Goal: Navigation & Orientation: Find specific page/section

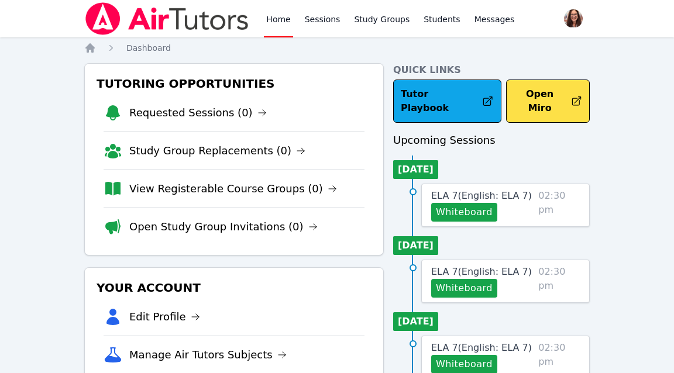
click at [527, 203] on div "Whiteboard" at bounding box center [482, 212] width 102 height 19
click at [540, 187] on div "ELA 7 ( English: ELA 7 ) Whiteboard 02:30 pm" at bounding box center [505, 205] width 169 height 43
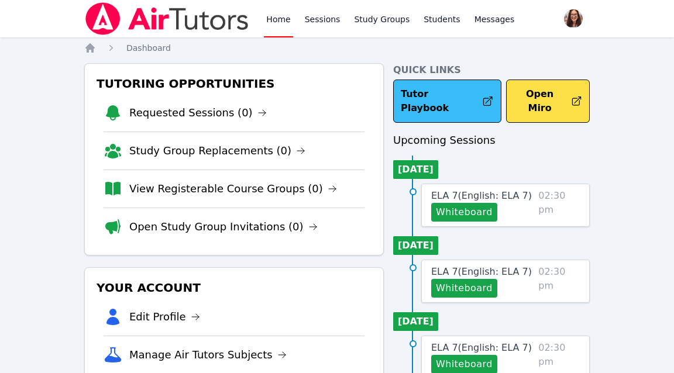
click at [467, 97] on link "Tutor Playbook" at bounding box center [447, 101] width 108 height 43
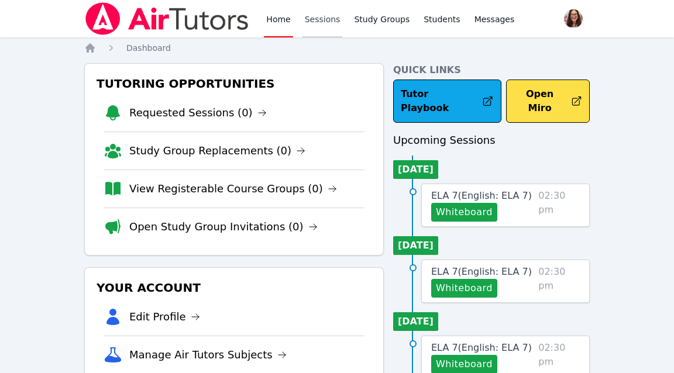
click at [325, 20] on link "Sessions" at bounding box center [323, 18] width 40 height 37
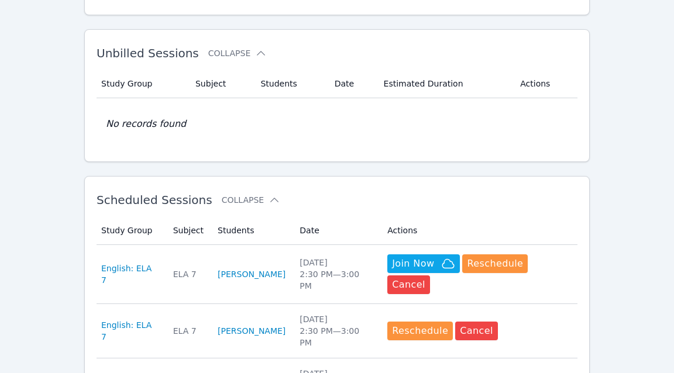
scroll to position [407, 0]
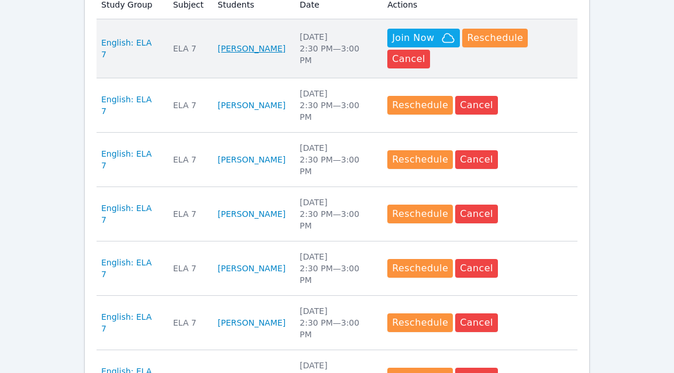
click at [248, 43] on link "[PERSON_NAME]" at bounding box center [252, 49] width 68 height 12
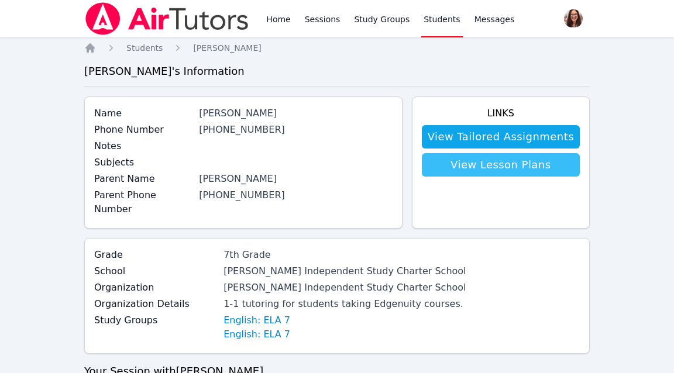
click at [534, 170] on link "View Lesson Plans" at bounding box center [501, 164] width 158 height 23
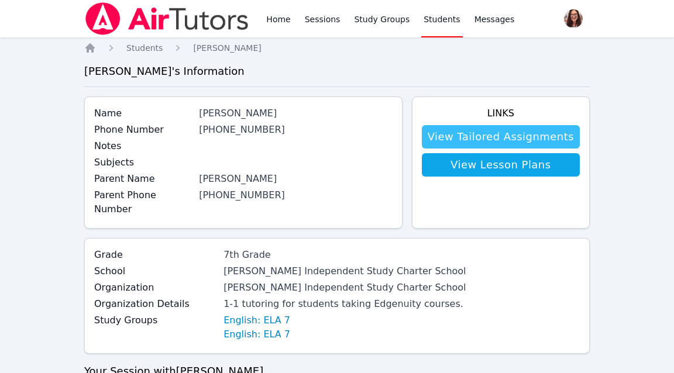
click at [493, 133] on link "View Tailored Assignments" at bounding box center [501, 136] width 158 height 23
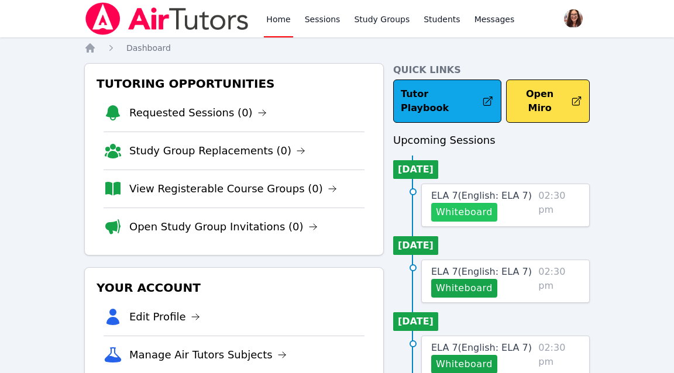
click at [477, 203] on button "Whiteboard" at bounding box center [464, 212] width 66 height 19
